Goal: Task Accomplishment & Management: Manage account settings

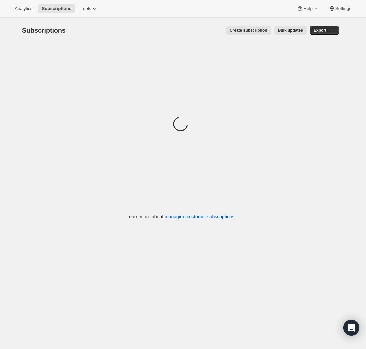
click at [29, 282] on div "Subscriptions. This page is ready Subscriptions Create subscription Bulk update…" at bounding box center [180, 192] width 361 height 349
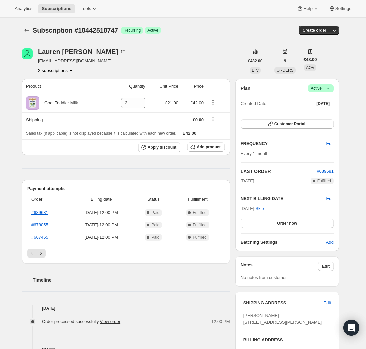
click at [197, 40] on div "Subscription #18442518747. This page is ready Subscription #18442518747 Success…" at bounding box center [180, 30] width 317 height 25
click at [331, 91] on icon at bounding box center [327, 88] width 7 height 7
click at [323, 115] on span "Cancel subscription" at bounding box center [321, 112] width 38 height 5
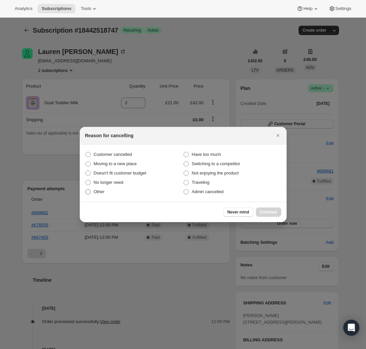
click at [98, 189] on span "Other" at bounding box center [99, 191] width 11 height 5
click at [86, 189] on input "Other" at bounding box center [85, 189] width 0 height 0
radio input "true"
click at [270, 210] on span "Continue" at bounding box center [268, 212] width 17 height 5
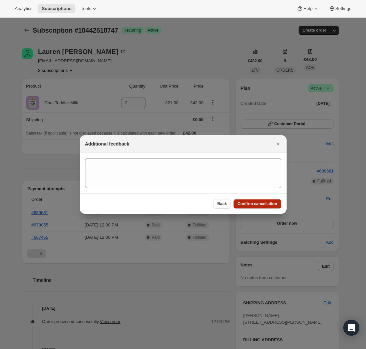
click at [256, 205] on span "Confirm cancellation" at bounding box center [257, 203] width 40 height 5
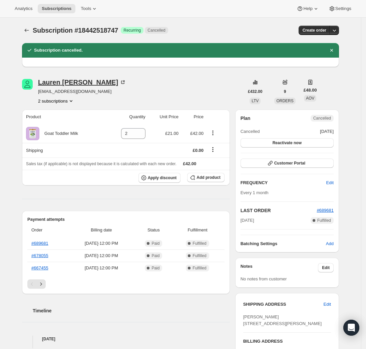
click at [55, 82] on div "[PERSON_NAME]" at bounding box center [82, 82] width 88 height 7
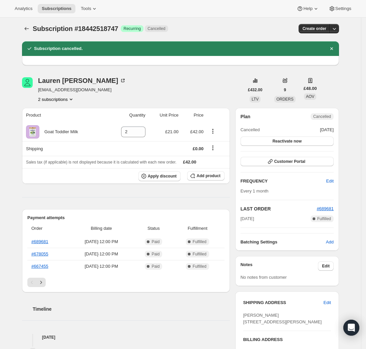
scroll to position [3, 0]
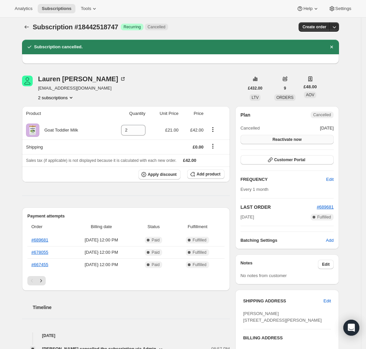
click at [311, 140] on button "Reactivate now" at bounding box center [286, 139] width 93 height 9
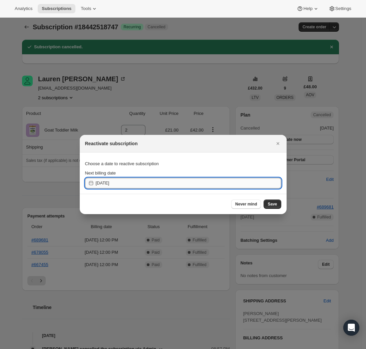
click at [152, 183] on input "[DATE]" at bounding box center [188, 183] width 185 height 11
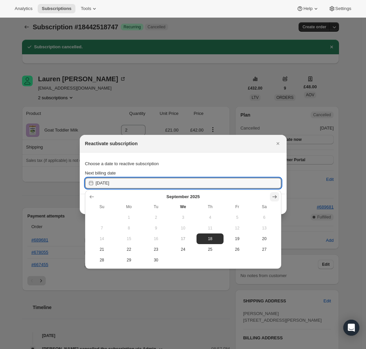
click at [271, 195] on icon "Show next month, October 2025" at bounding box center [274, 197] width 7 height 7
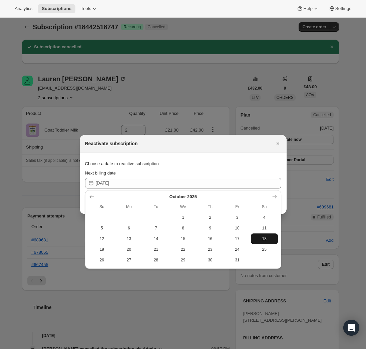
click at [265, 237] on span "18" at bounding box center [264, 238] width 22 height 5
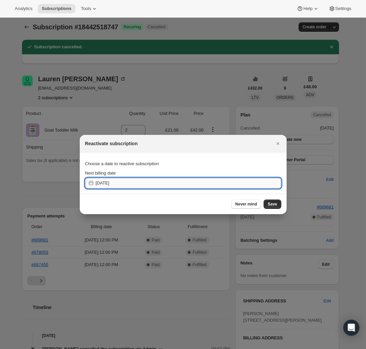
click at [131, 183] on input "[DATE]" at bounding box center [188, 183] width 185 height 11
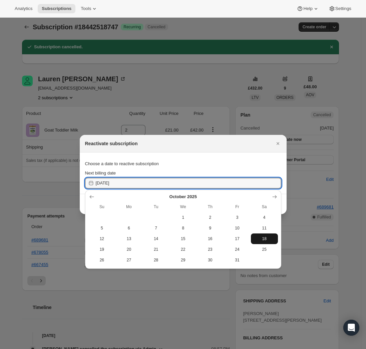
click at [260, 237] on span "18" at bounding box center [264, 238] width 22 height 5
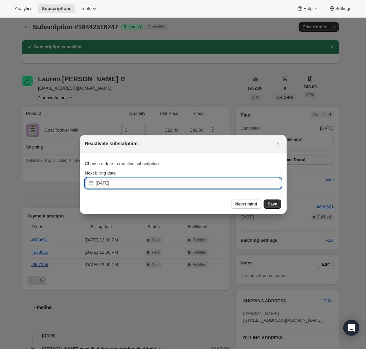
click at [188, 185] on input "[DATE]" at bounding box center [188, 183] width 185 height 11
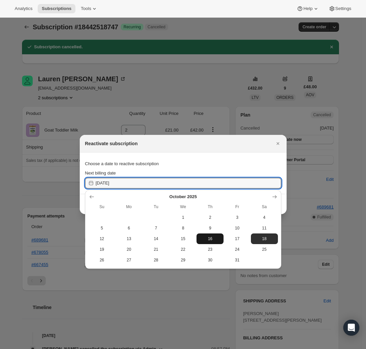
click at [208, 236] on span "16" at bounding box center [210, 238] width 22 height 5
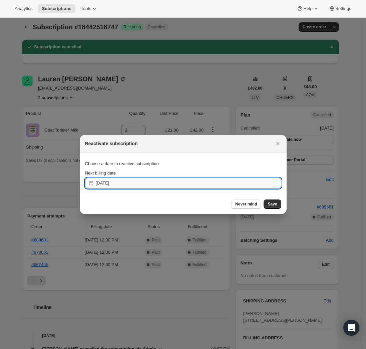
click at [212, 181] on input "[DATE]" at bounding box center [188, 183] width 185 height 11
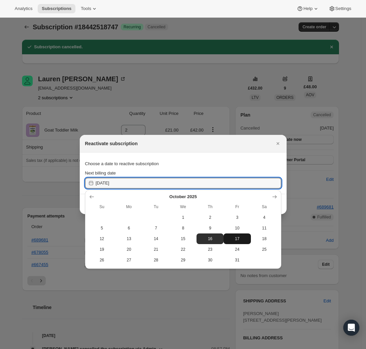
click at [238, 238] on span "17" at bounding box center [237, 238] width 22 height 5
type input "[DATE]"
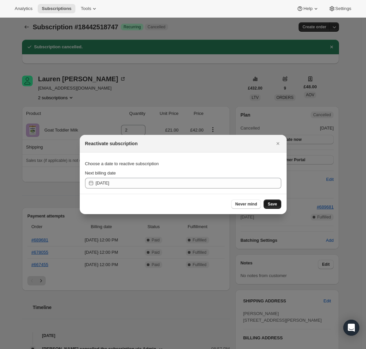
click at [271, 204] on span "Save" at bounding box center [271, 204] width 9 height 5
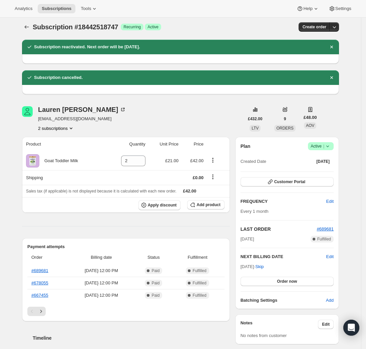
click at [331, 145] on icon at bounding box center [327, 146] width 7 height 7
click at [325, 160] on span "Pause subscription" at bounding box center [320, 159] width 37 height 5
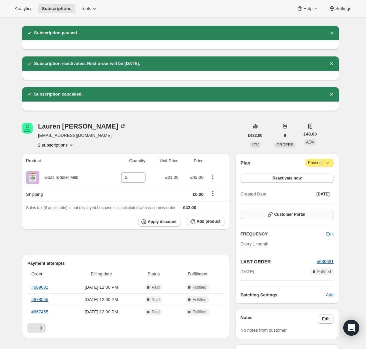
scroll to position [18, 0]
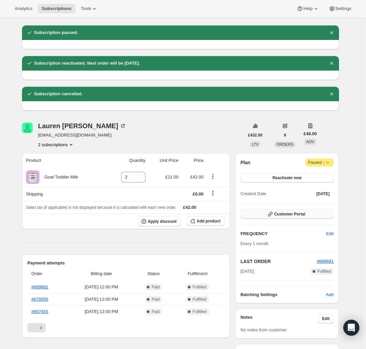
click at [291, 215] on span "Customer Portal" at bounding box center [289, 214] width 31 height 5
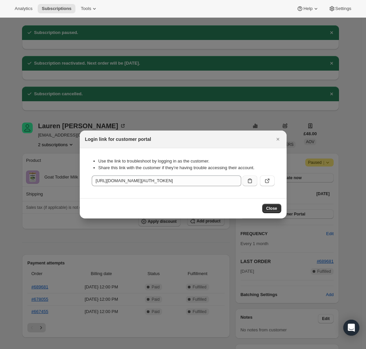
click at [248, 184] on icon ":ris:" at bounding box center [249, 181] width 7 height 7
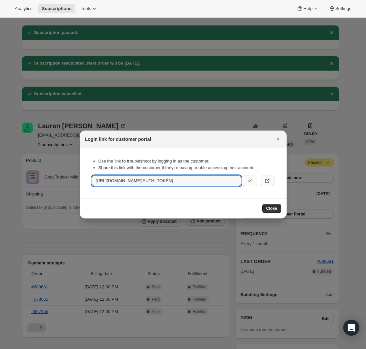
click at [268, 184] on icon ":ris:" at bounding box center [267, 181] width 7 height 7
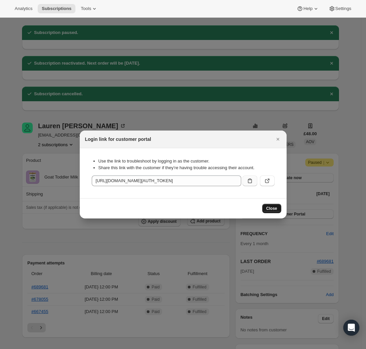
click at [271, 208] on span "Close" at bounding box center [271, 208] width 11 height 5
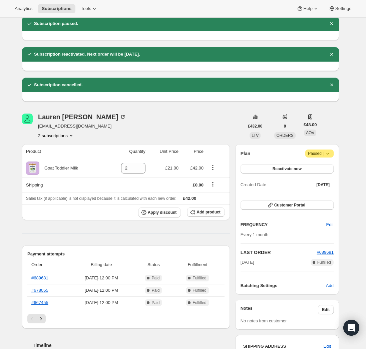
scroll to position [0, 0]
